Goal: Transaction & Acquisition: Purchase product/service

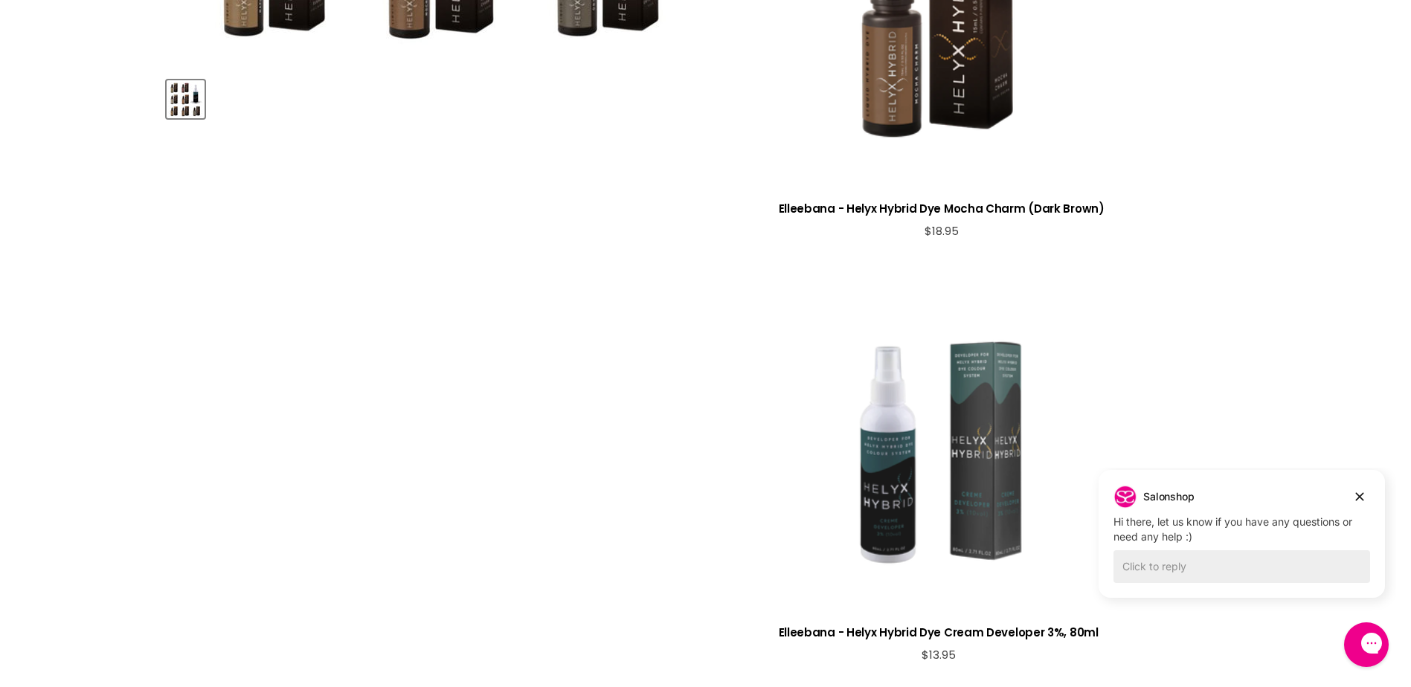
click at [839, 301] on div "View product:Elleebana - Helyx Hybrid Dye Cream Developer 3%, 80ml" at bounding box center [939, 453] width 320 height 320
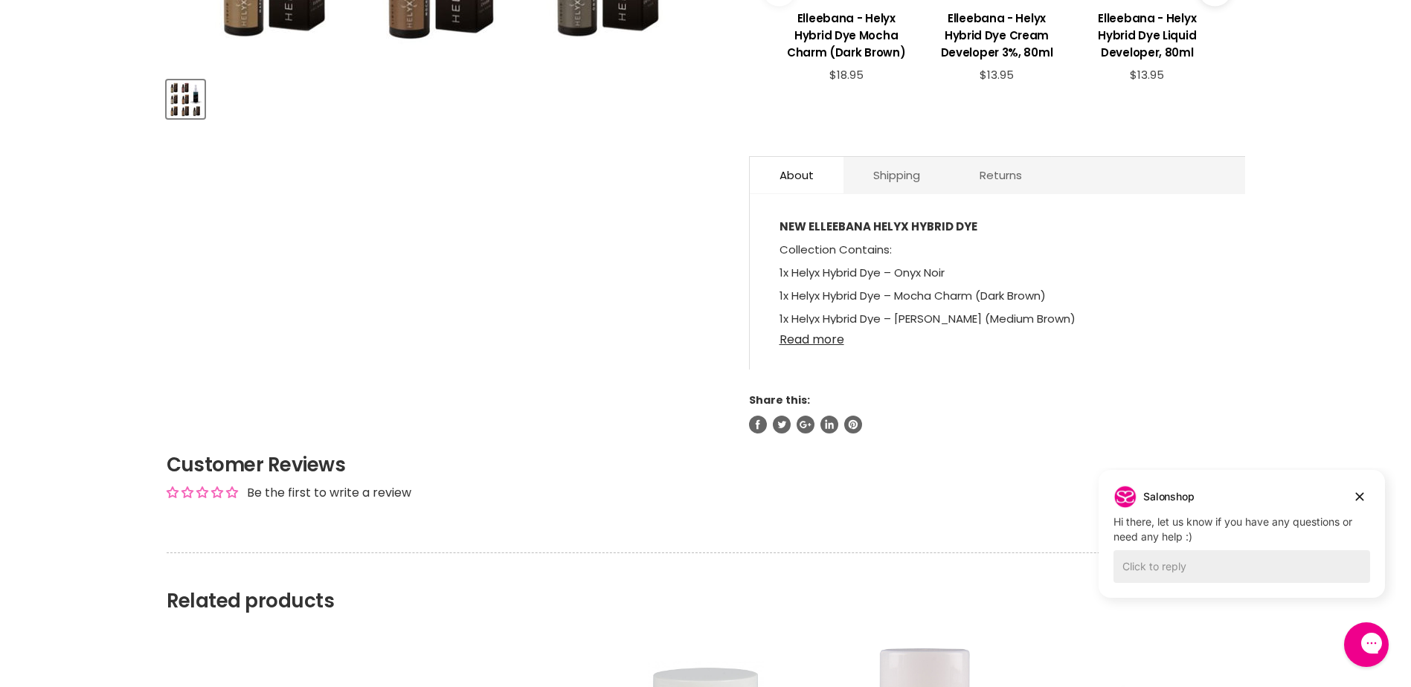
click at [821, 324] on link "Read more" at bounding box center [998, 335] width 436 height 22
